Goal: Information Seeking & Learning: Check status

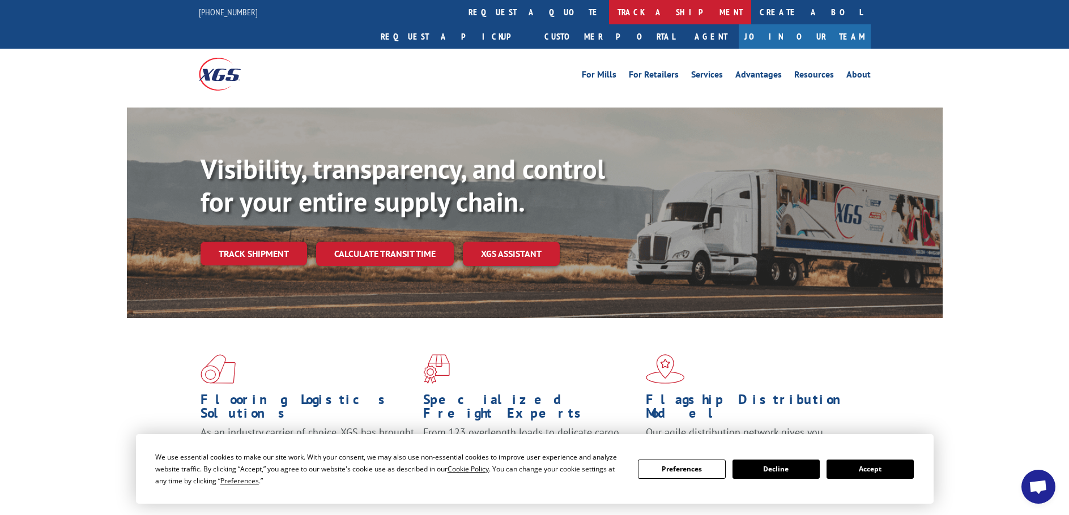
click at [609, 12] on link "track a shipment" at bounding box center [680, 12] width 142 height 24
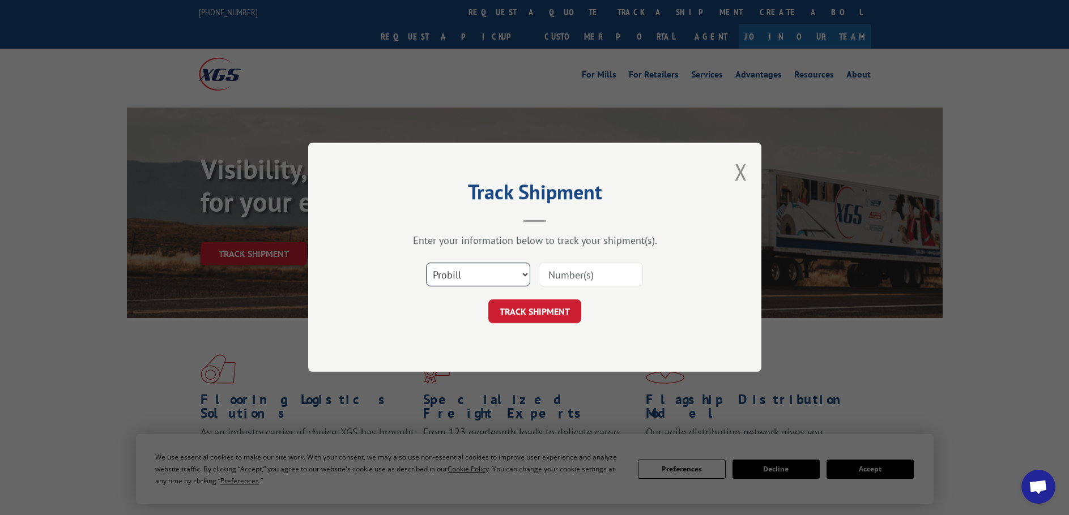
click at [487, 268] on select "Select category... Probill BOL PO" at bounding box center [478, 275] width 104 height 24
select select "bol"
click at [426, 263] on select "Select category... Probill BOL PO" at bounding box center [478, 275] width 104 height 24
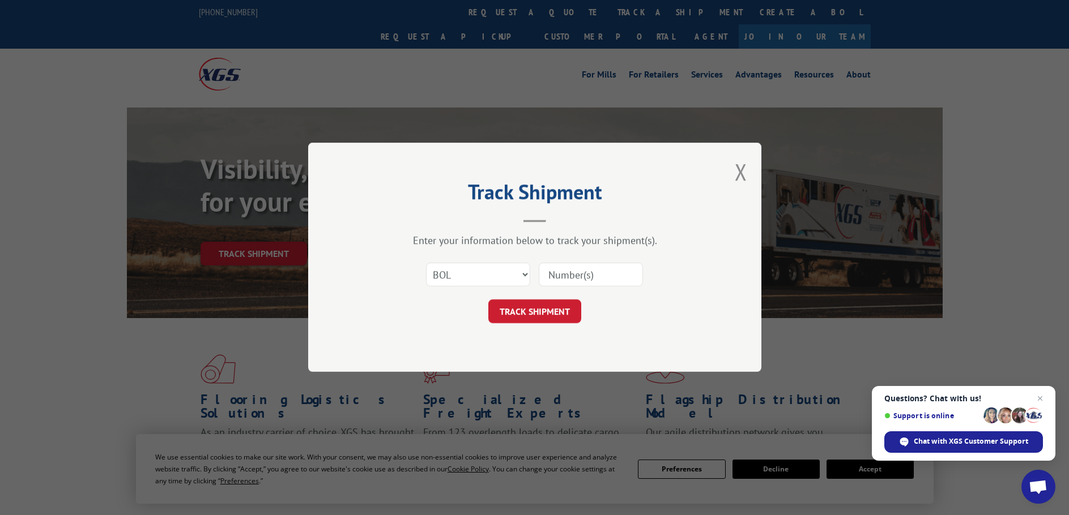
paste input "6009795"
type input "6009795"
click at [535, 311] on button "TRACK SHIPMENT" at bounding box center [534, 312] width 93 height 24
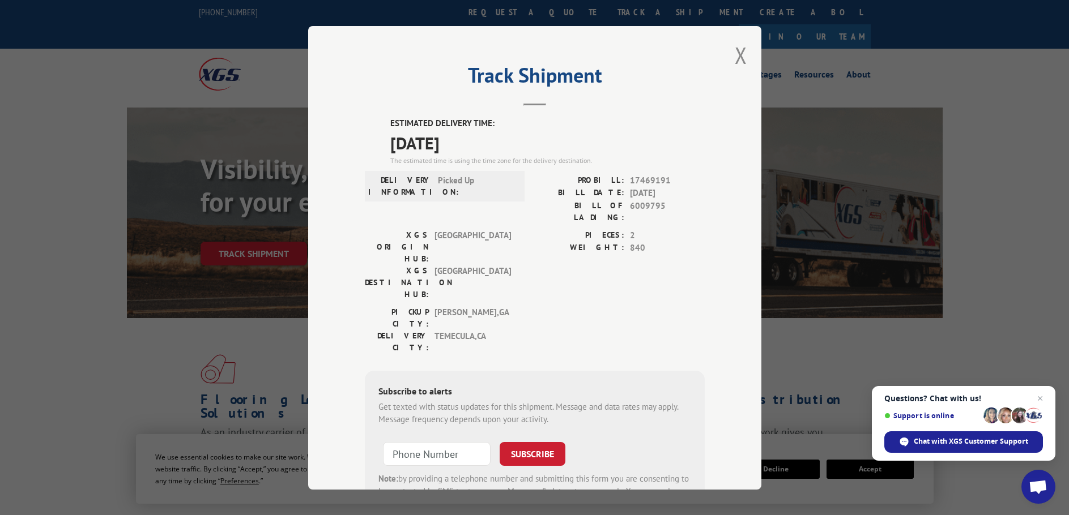
drag, startPoint x: 486, startPoint y: 143, endPoint x: 415, endPoint y: 127, distance: 72.5
click at [375, 120] on div "ESTIMATED DELIVERY TIME: [DATE] The estimated time is using the time zone for t…" at bounding box center [535, 320] width 340 height 407
copy div "ESTIMATED DELIVERY TIME: [DATE]"
